Goal: Check status: Check status

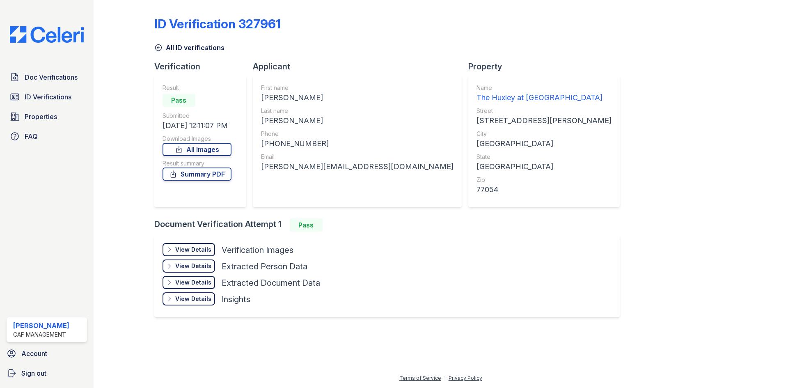
click at [64, 103] on link "ID Verifications" at bounding box center [47, 97] width 80 height 16
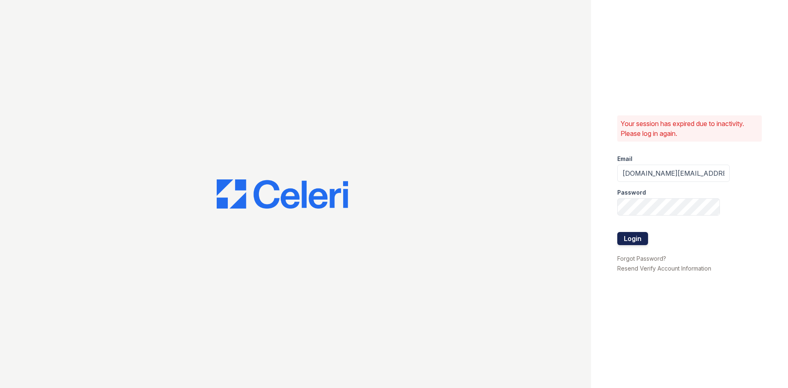
click at [626, 239] on button "Login" at bounding box center [633, 238] width 31 height 13
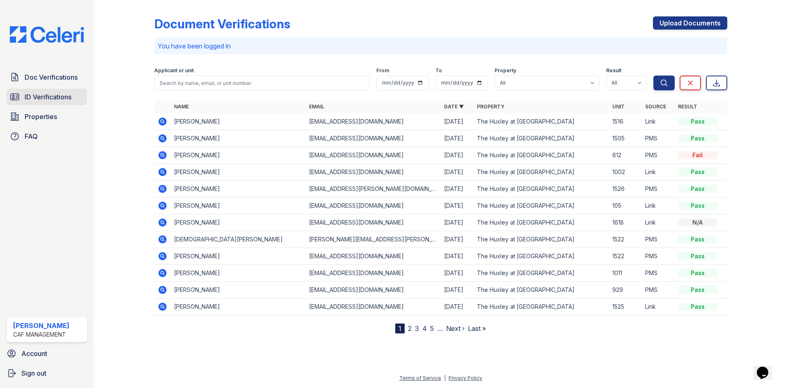
click at [36, 91] on link "ID Verifications" at bounding box center [47, 97] width 80 height 16
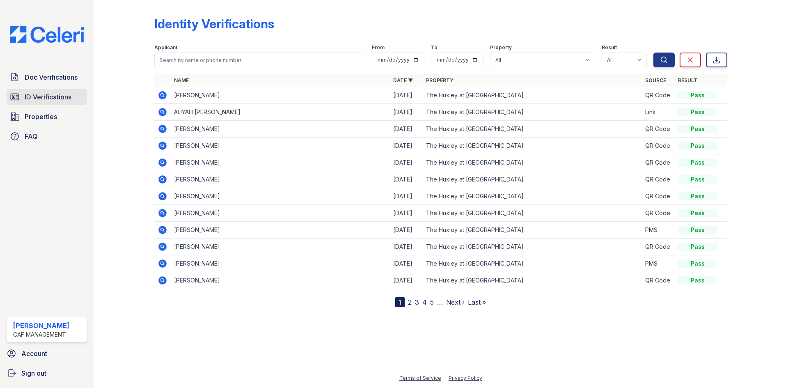
click at [60, 96] on span "ID Verifications" at bounding box center [48, 97] width 47 height 10
click at [161, 92] on icon at bounding box center [162, 95] width 8 height 8
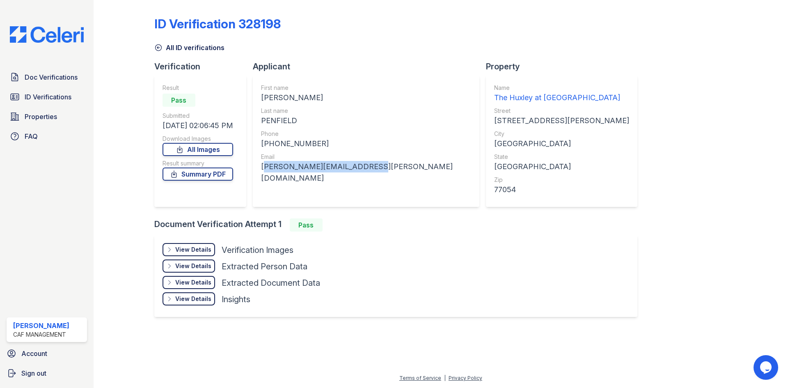
drag, startPoint x: 364, startPoint y: 165, endPoint x: 265, endPoint y: 167, distance: 99.0
click at [265, 167] on div "First name ABIGAIL GRACE Last name PENFIELD Phone +19012871064 Email abigail.pe…" at bounding box center [366, 141] width 227 height 131
copy div "abigail.penfield@yahoo.com"
click at [310, 167] on div "abigail.penfield@yahoo.com" at bounding box center [366, 172] width 210 height 23
click at [311, 166] on div "abigail.penfield@yahoo.com" at bounding box center [366, 172] width 210 height 23
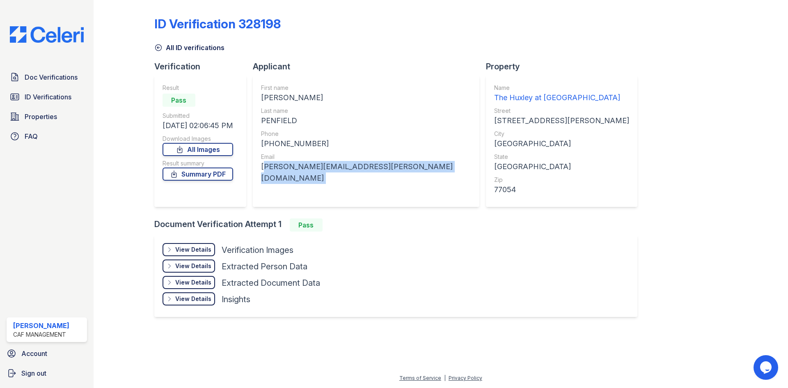
click at [311, 166] on div "abigail.penfield@yahoo.com" at bounding box center [366, 172] width 210 height 23
